Goal: Find specific page/section: Find specific page/section

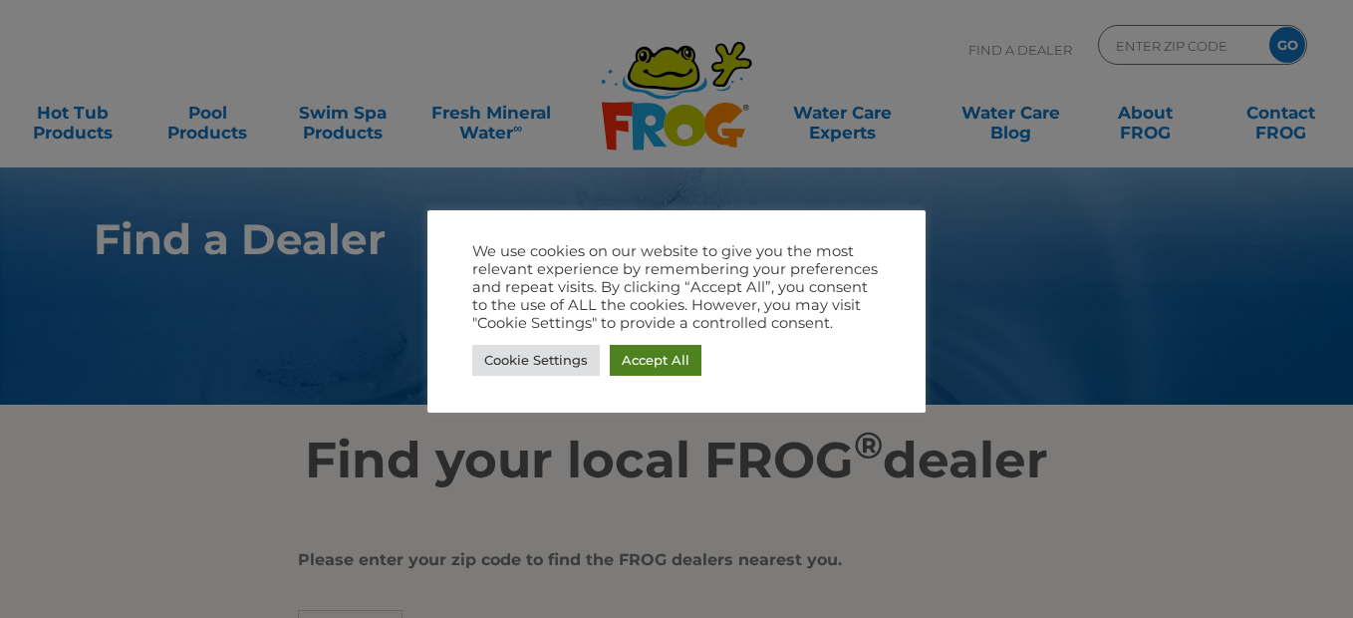
click at [659, 364] on link "Accept All" at bounding box center [656, 360] width 92 height 31
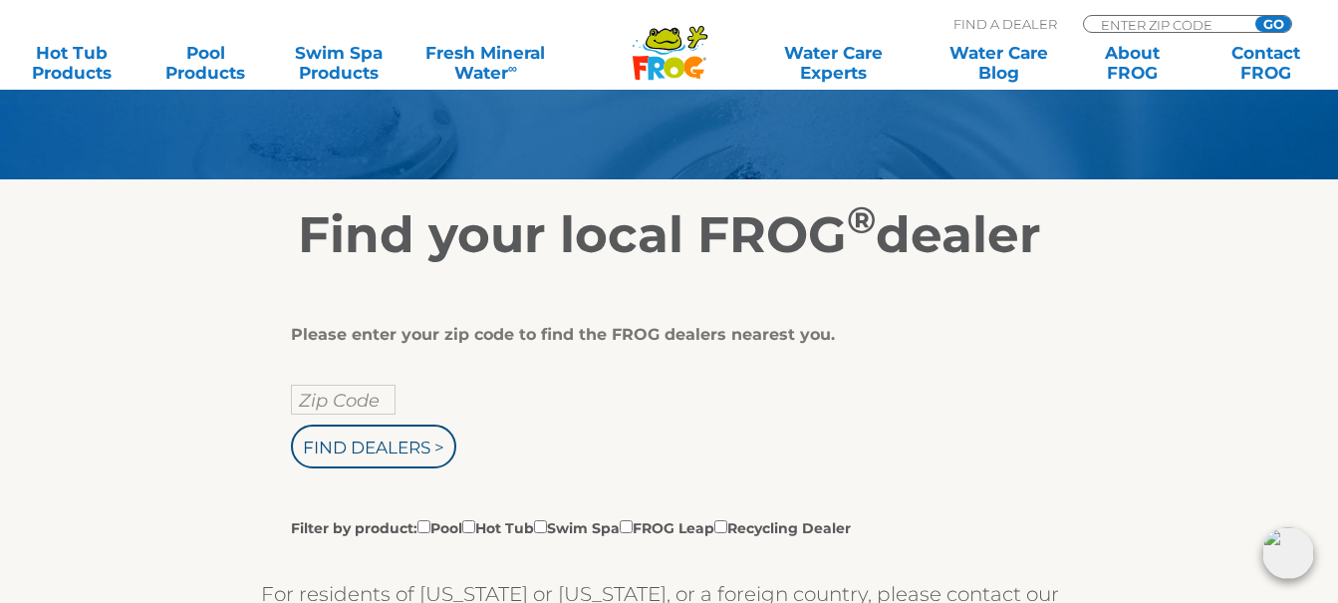
scroll to position [299, 0]
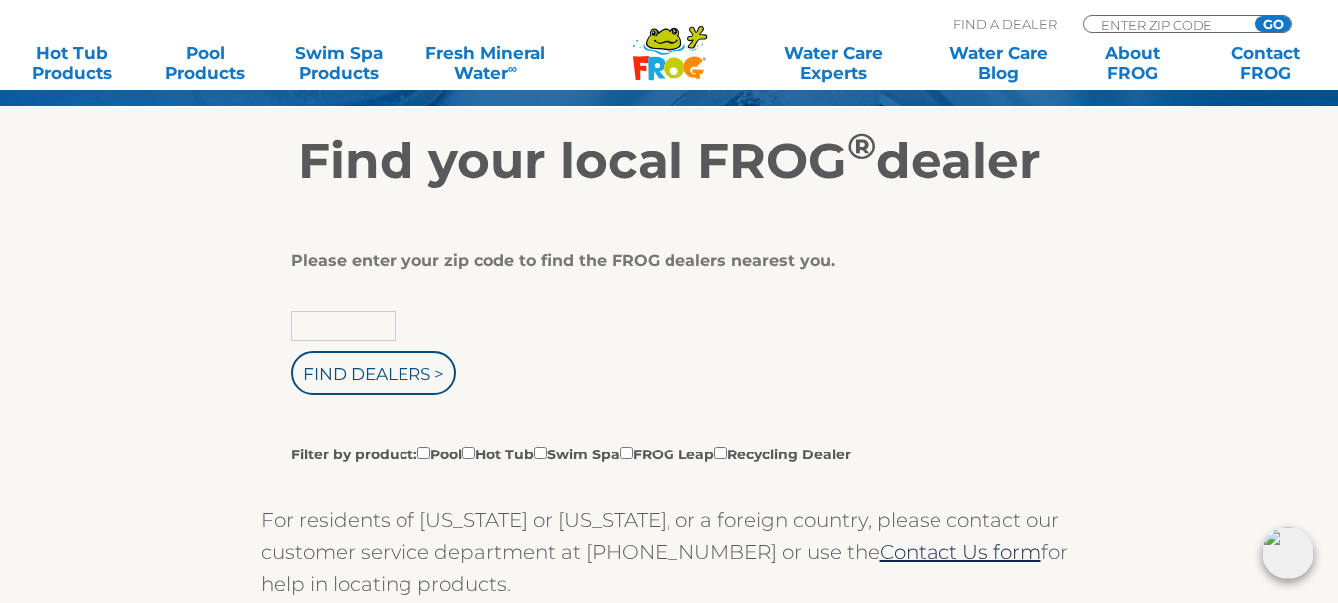
click at [336, 322] on input "text" at bounding box center [343, 326] width 105 height 30
type input "45320"
click at [486, 453] on label "Filter by product: Pool Hot Tub Swim Spa FROG Leap Recycling Dealer" at bounding box center [571, 453] width 560 height 22
click at [430, 453] on input "Filter by product: Pool Hot Tub Swim Spa FROG Leap Recycling Dealer" at bounding box center [423, 452] width 13 height 13
checkbox input "true"
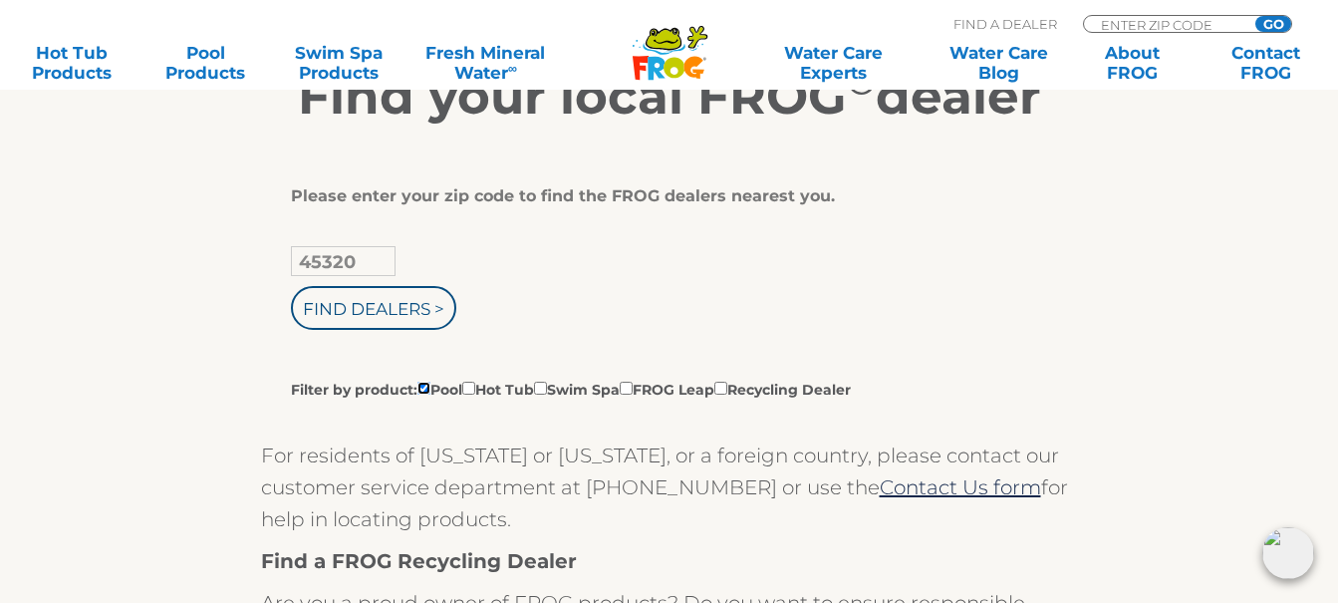
scroll to position [354, 0]
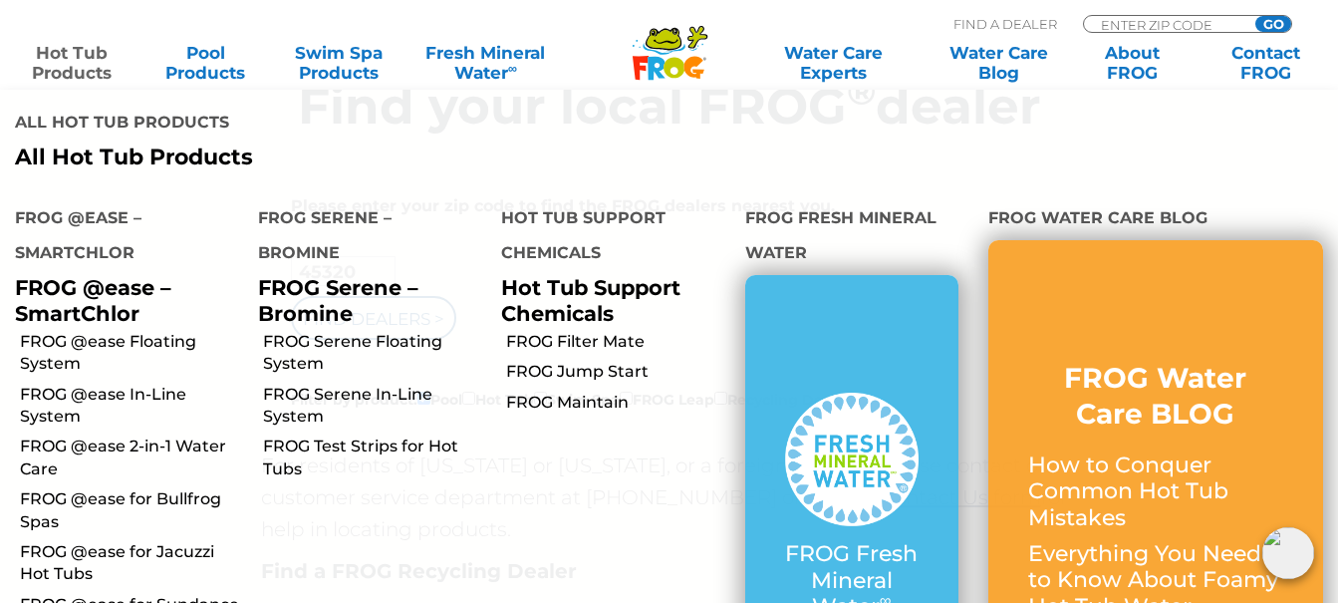
click at [76, 73] on link "Hot Tub Products" at bounding box center [72, 63] width 104 height 40
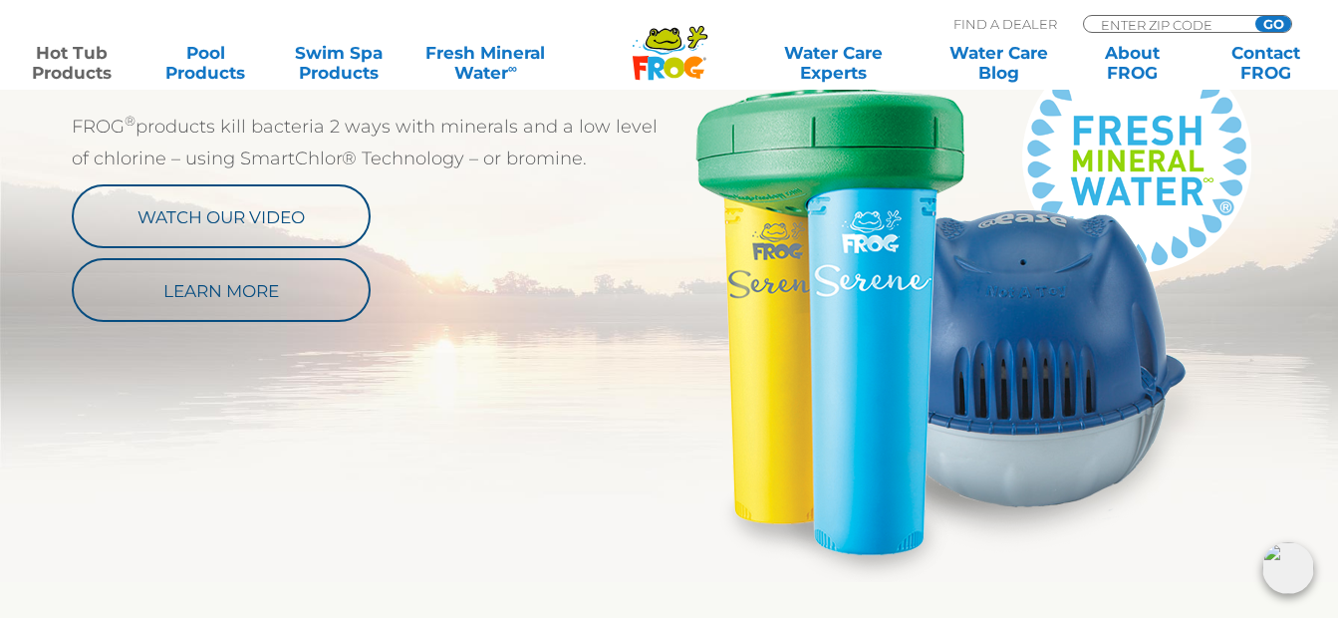
scroll to position [1096, 0]
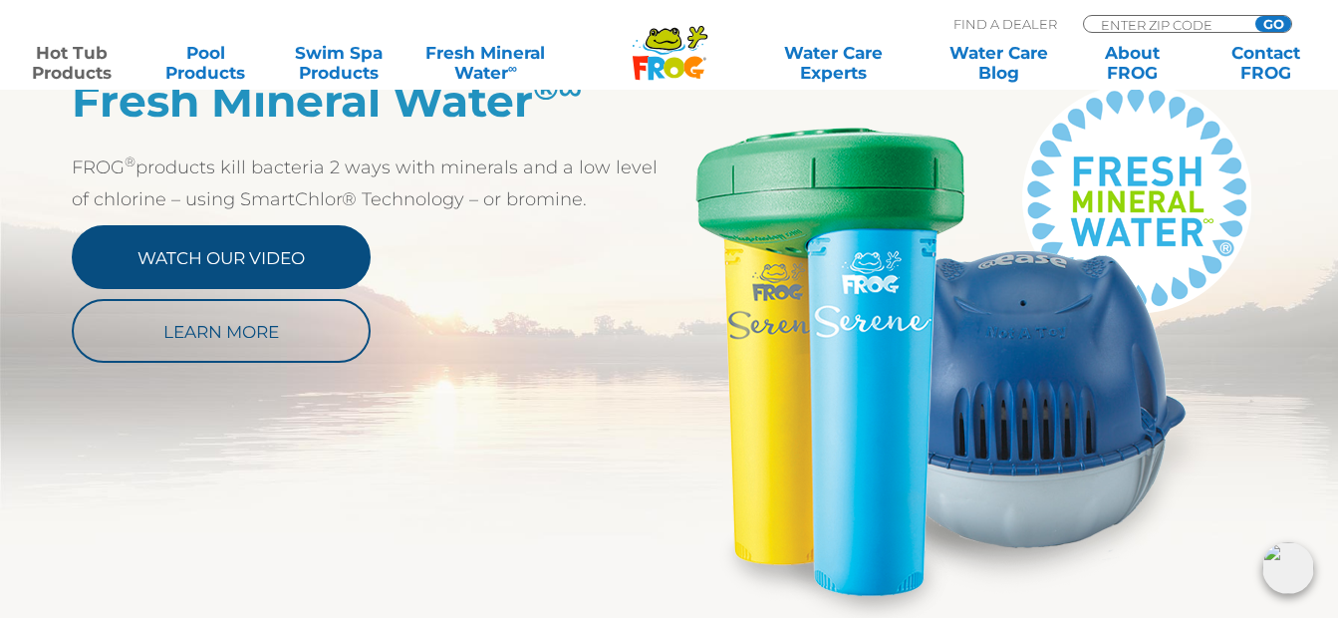
click at [267, 254] on link "Watch Our Video" at bounding box center [221, 257] width 299 height 64
